Goal: Task Accomplishment & Management: Manage account settings

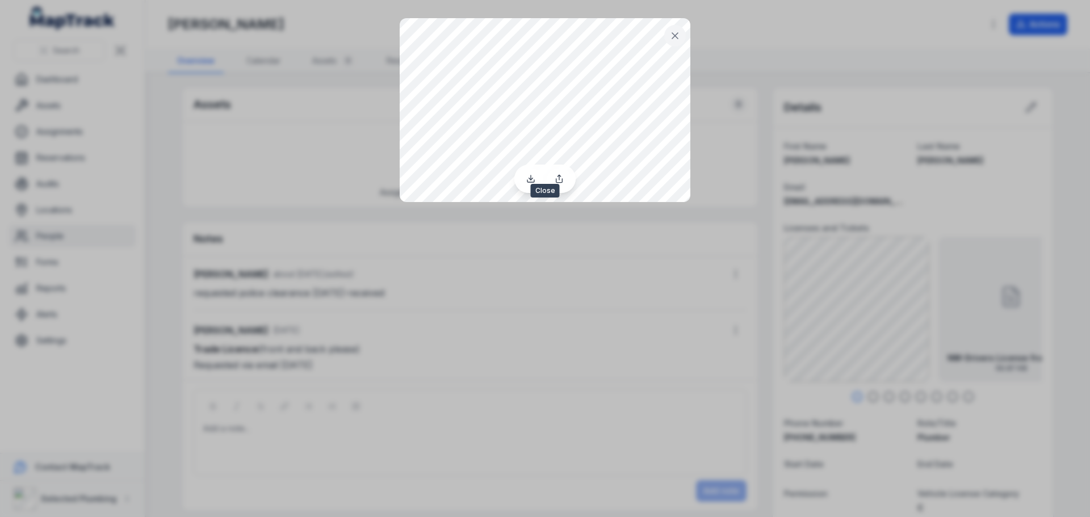
click at [683, 33] on button at bounding box center [675, 36] width 22 height 22
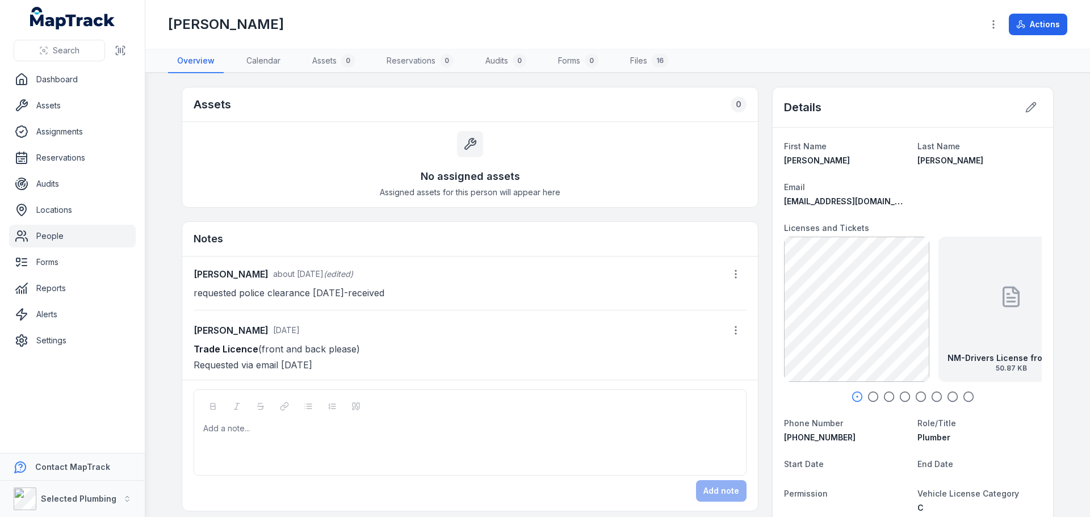
click at [867, 395] on icon "button" at bounding box center [872, 396] width 11 height 11
click at [886, 396] on icon "button" at bounding box center [888, 396] width 11 height 11
click at [903, 397] on icon "button" at bounding box center [904, 396] width 11 height 11
click at [853, 393] on icon "button" at bounding box center [857, 396] width 11 height 11
click at [868, 397] on icon "button" at bounding box center [872, 396] width 11 height 11
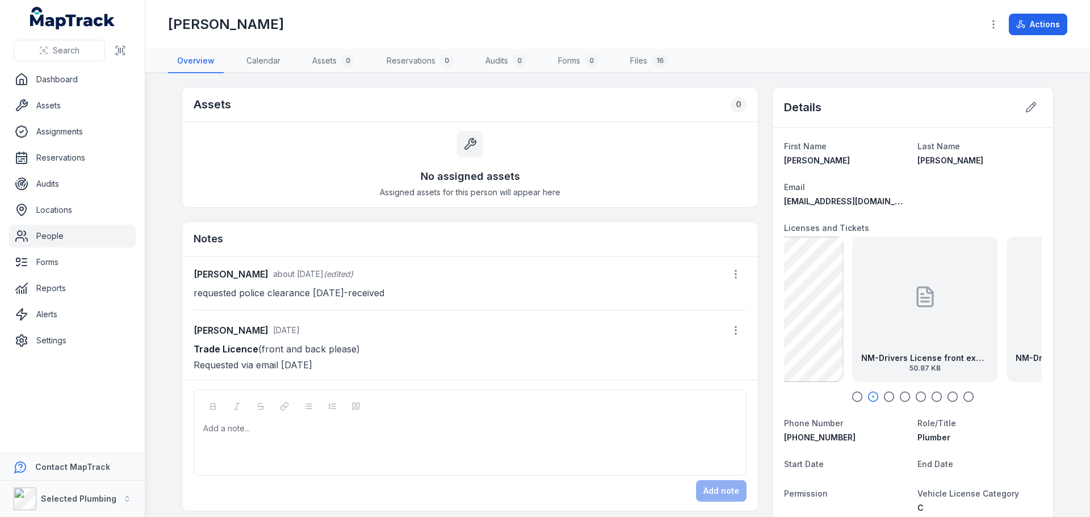
click at [884, 397] on icon "button" at bounding box center [888, 396] width 11 height 11
click at [904, 396] on icon "button" at bounding box center [904, 396] width 11 height 11
click at [915, 394] on icon "button" at bounding box center [920, 396] width 11 height 11
click at [934, 400] on icon "button" at bounding box center [936, 396] width 11 height 11
click at [947, 395] on icon "button" at bounding box center [952, 396] width 11 height 11
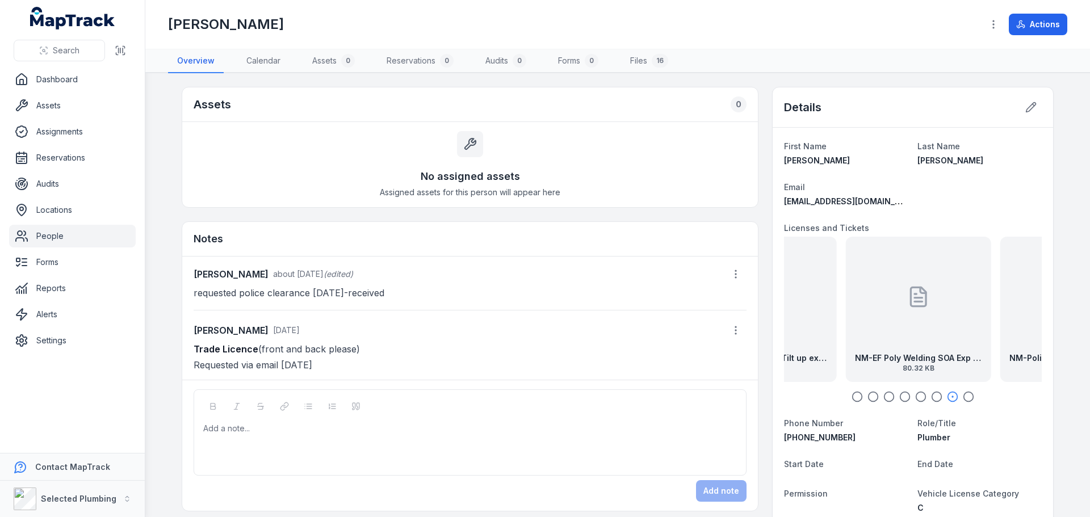
click at [968, 396] on icon "button" at bounding box center [968, 396] width 11 height 11
click at [855, 393] on icon "button" at bounding box center [857, 396] width 11 height 11
click at [1025, 106] on icon at bounding box center [1030, 107] width 11 height 11
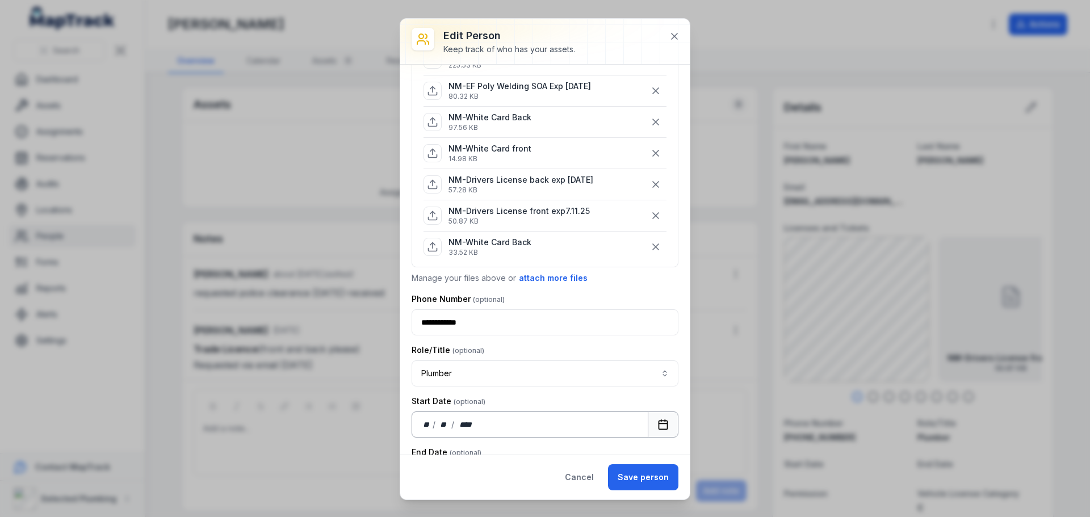
scroll to position [227, 0]
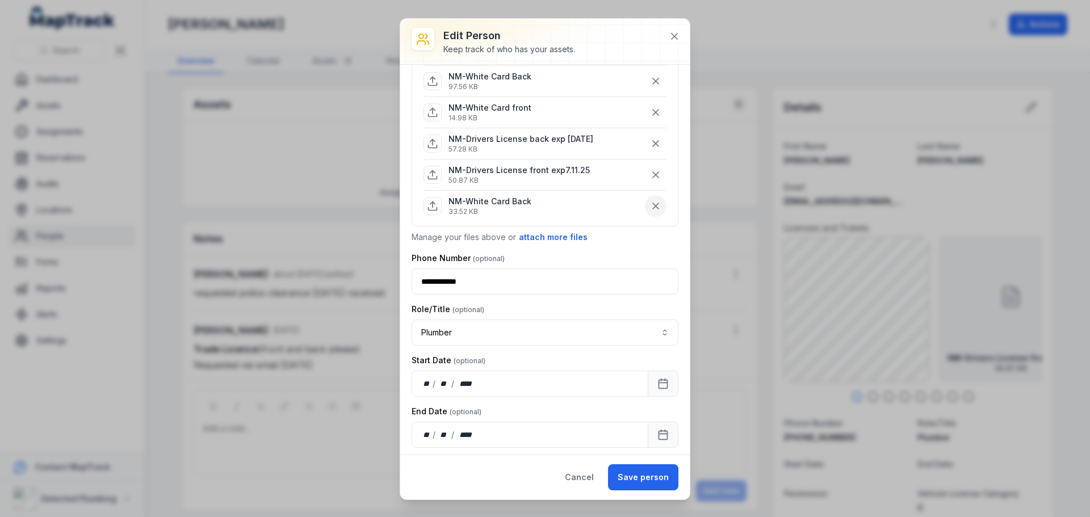
click at [652, 203] on icon "button" at bounding box center [655, 205] width 11 height 11
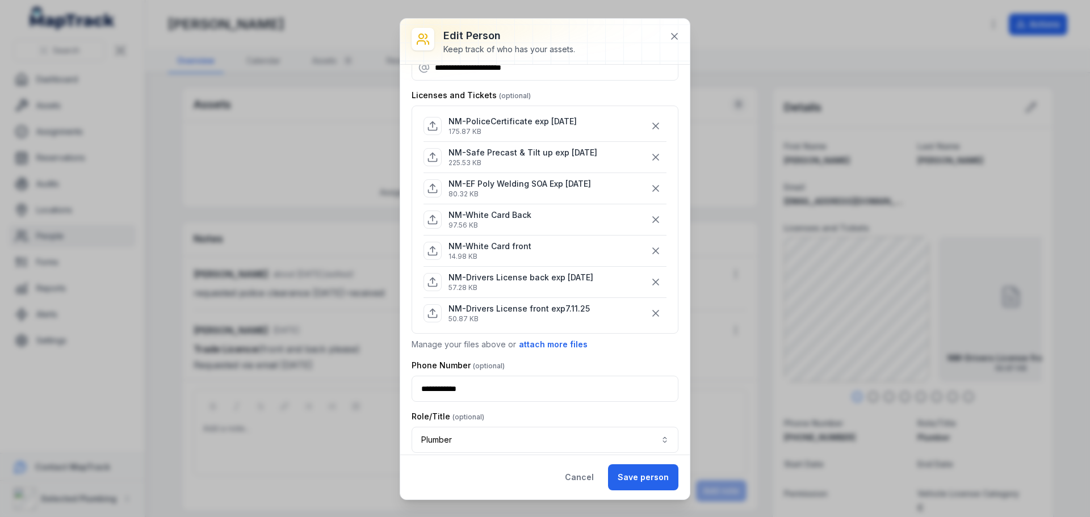
scroll to position [114, 0]
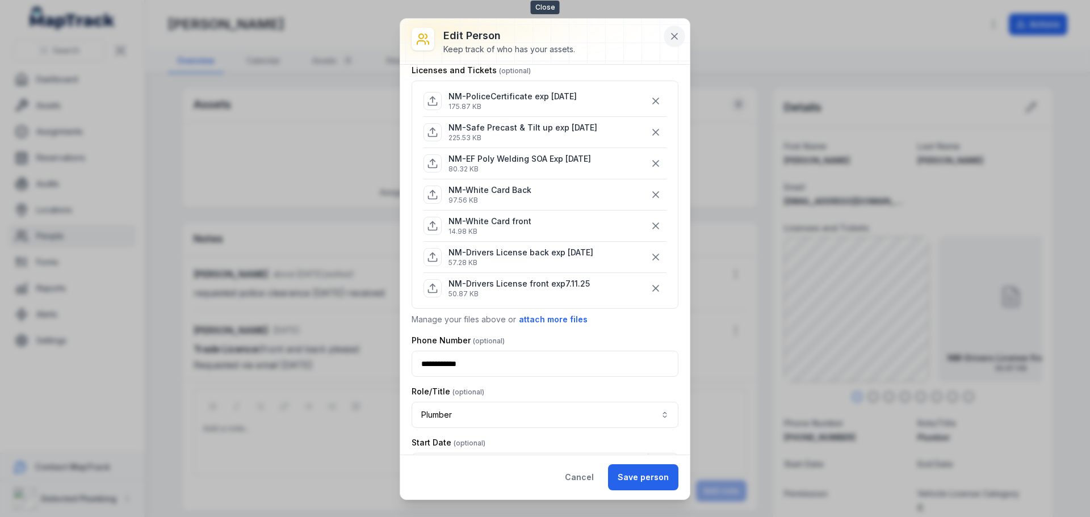
click at [676, 33] on icon at bounding box center [674, 36] width 11 height 11
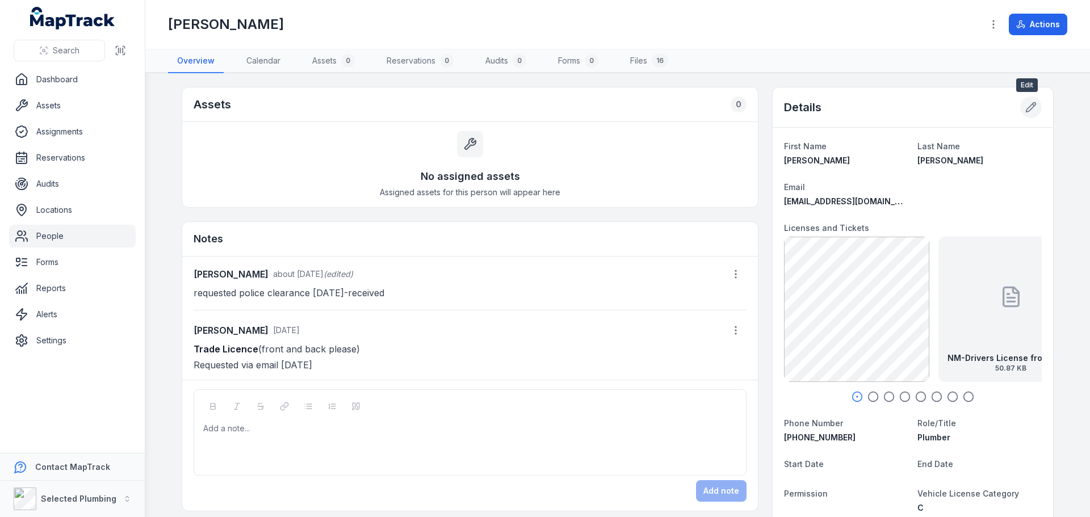
click at [1033, 115] on button at bounding box center [1031, 108] width 22 height 22
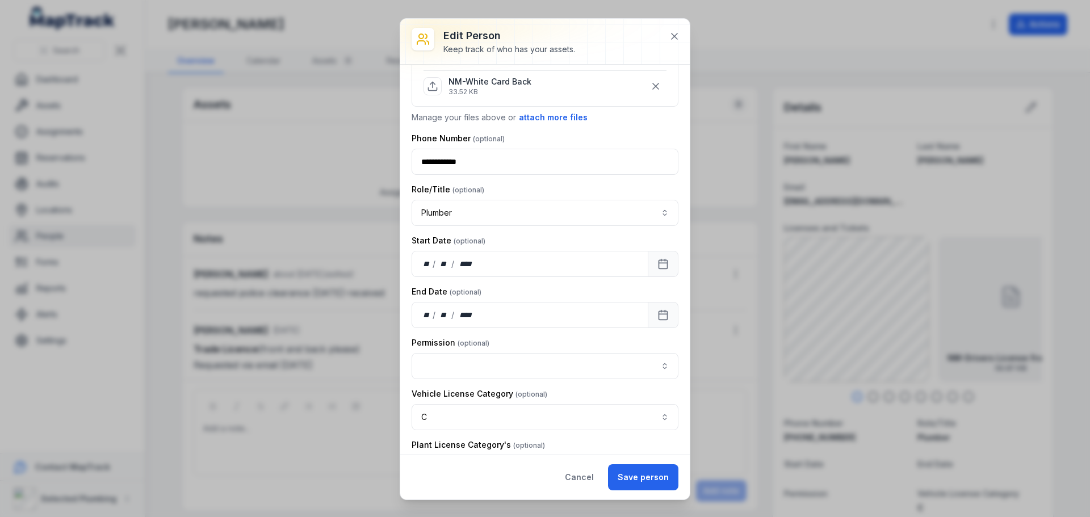
scroll to position [341, 0]
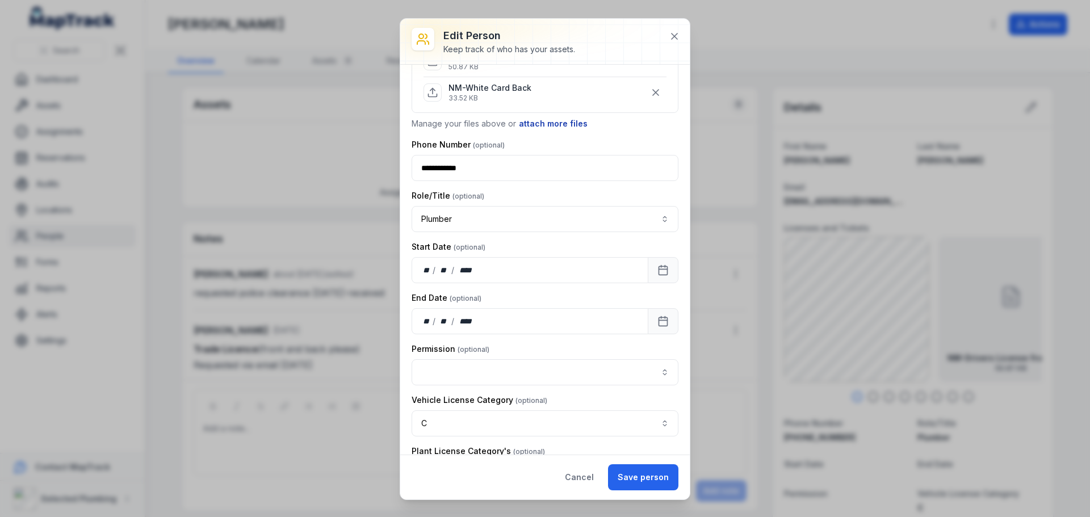
click at [540, 124] on button "attach more files" at bounding box center [553, 124] width 70 height 12
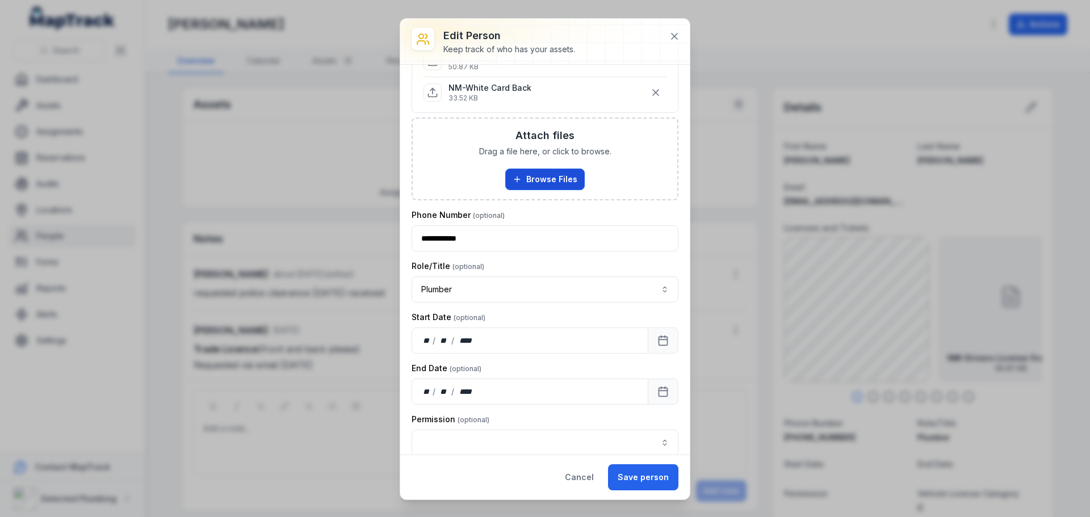
click at [539, 173] on button "Browse Files" at bounding box center [544, 180] width 79 height 22
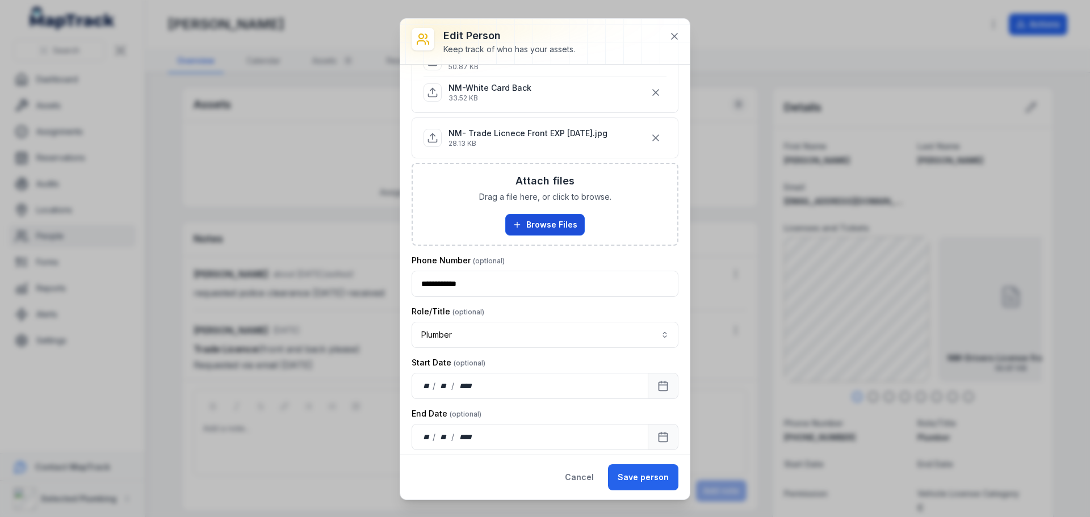
click at [556, 221] on button "Browse Files" at bounding box center [544, 225] width 79 height 22
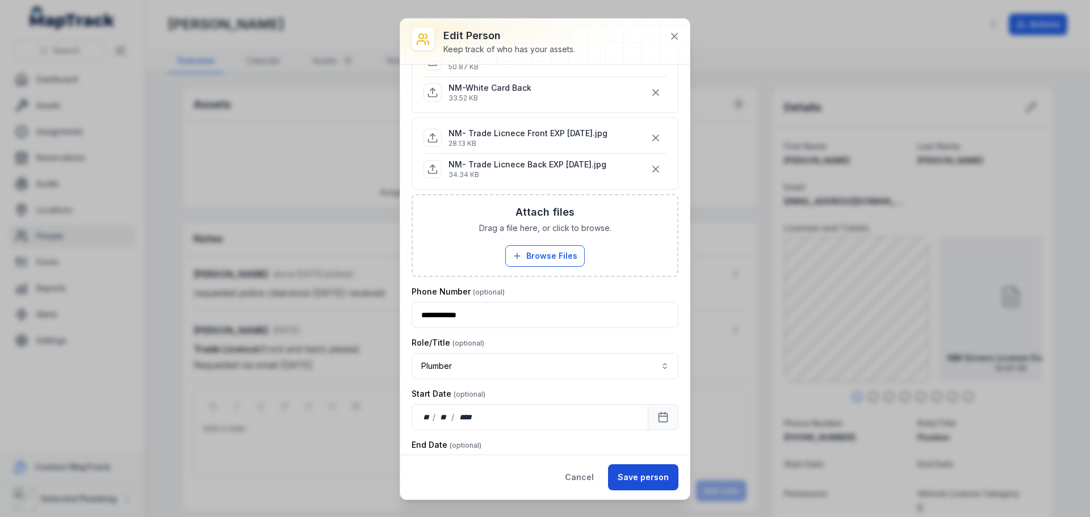
click at [655, 489] on button "Save person" at bounding box center [643, 477] width 70 height 26
